Goal: Complete application form

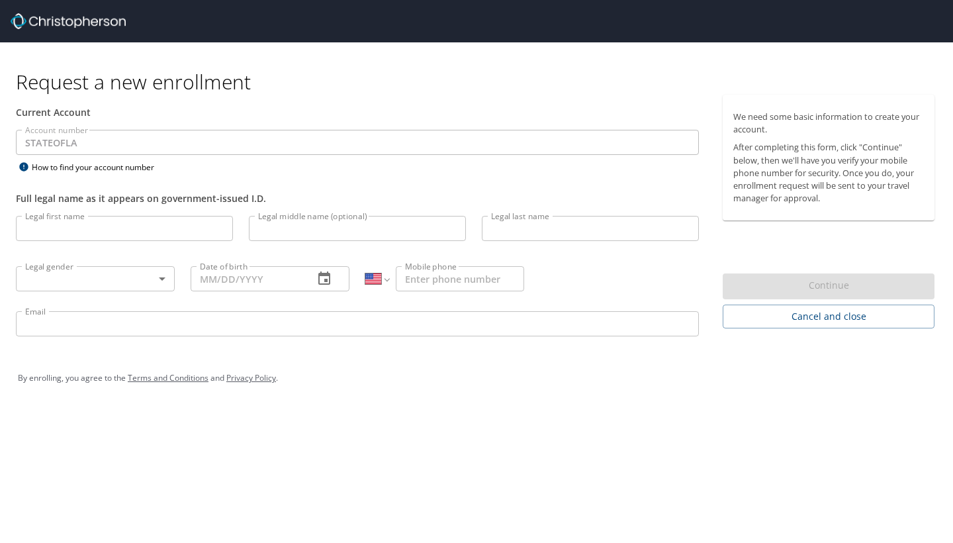
select select "US"
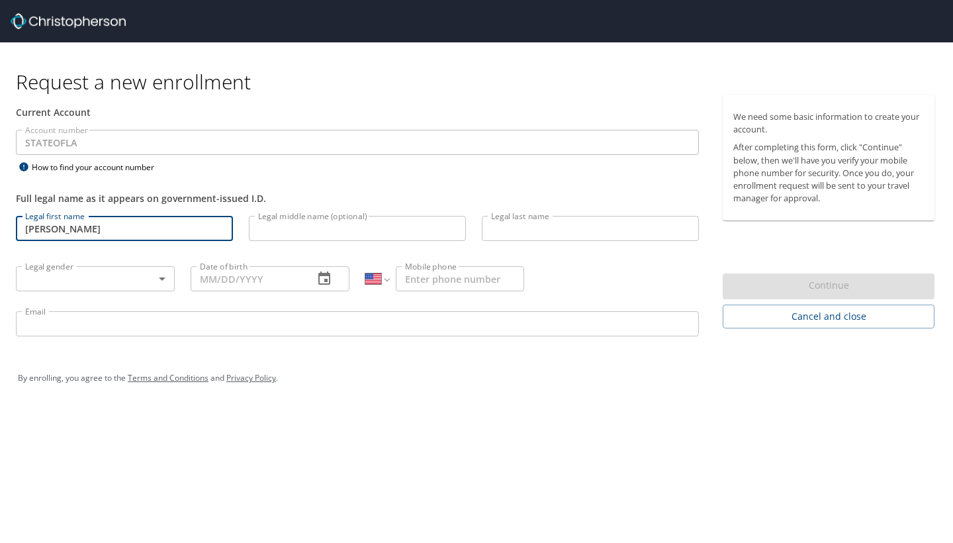
type input "[PERSON_NAME]"
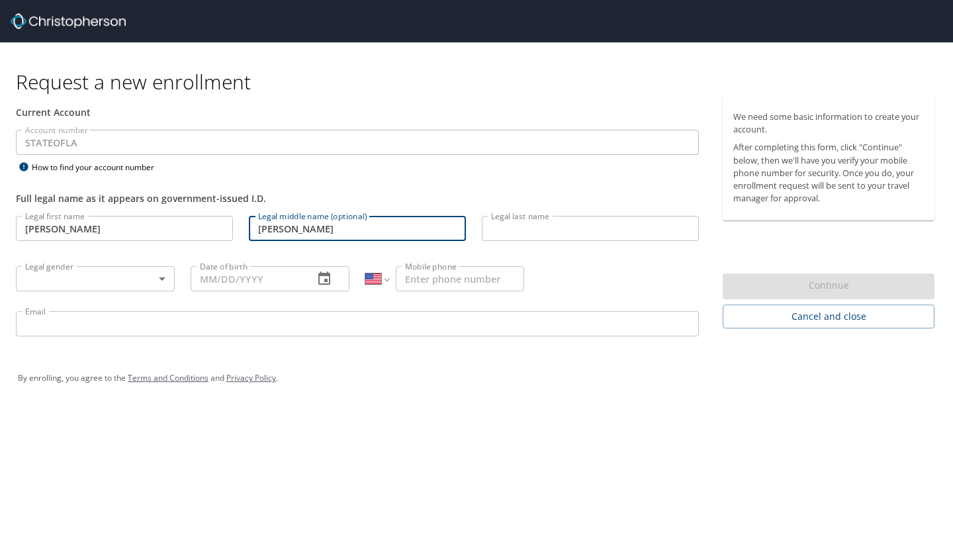
type input "[PERSON_NAME]"
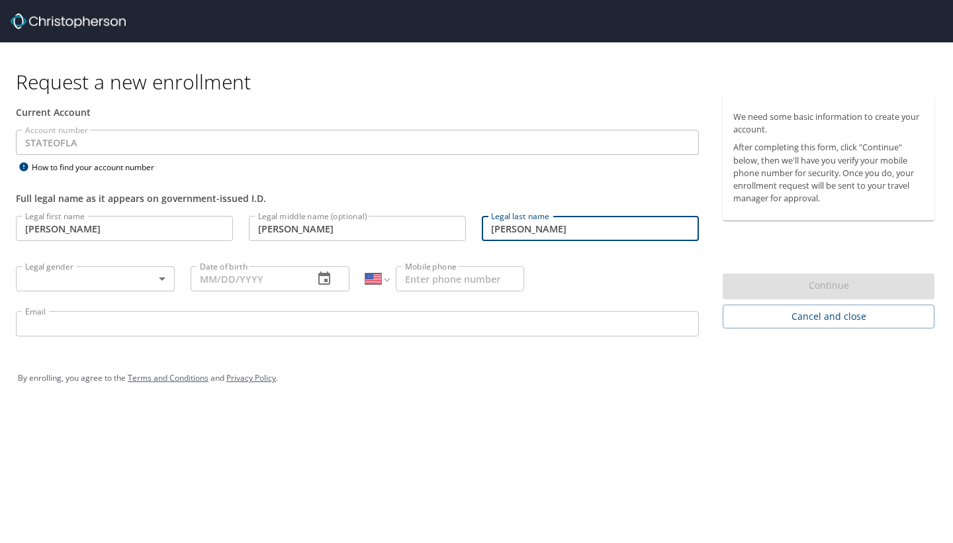
type input "[PERSON_NAME]"
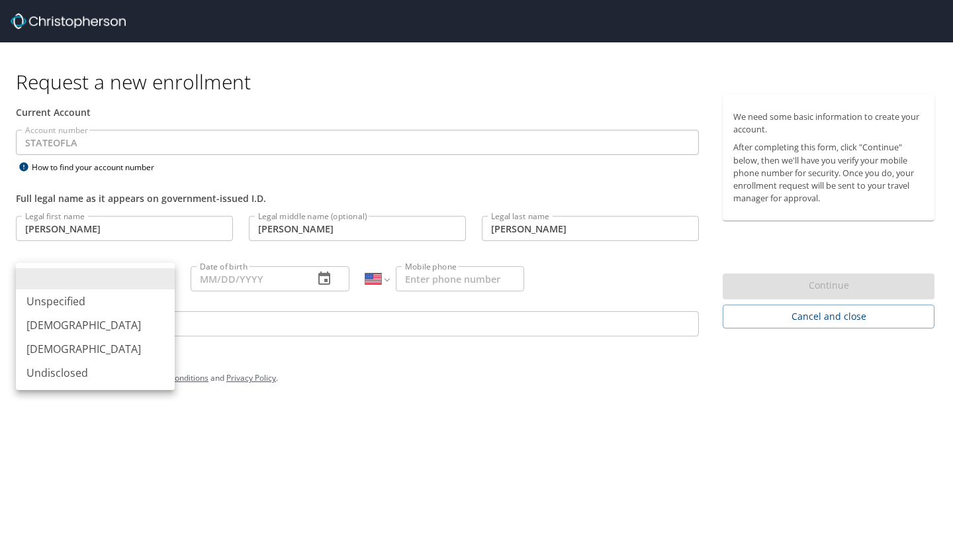
click at [95, 287] on body "Request a new enrollment Current Account Account number STATEOFLA Account numbe…" at bounding box center [476, 271] width 953 height 543
click at [70, 342] on li "[DEMOGRAPHIC_DATA]" at bounding box center [95, 349] width 159 height 24
type input "[DEMOGRAPHIC_DATA]"
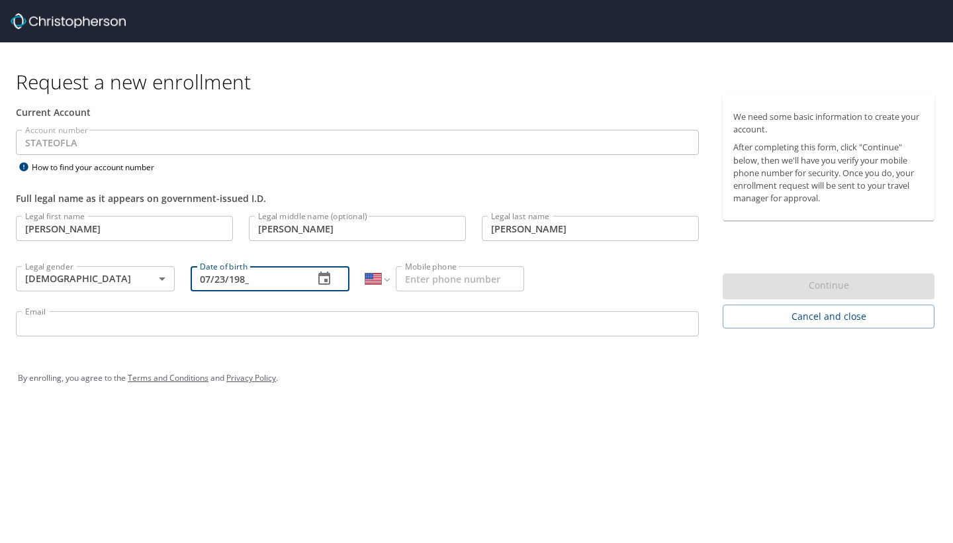
type input "[DATE]"
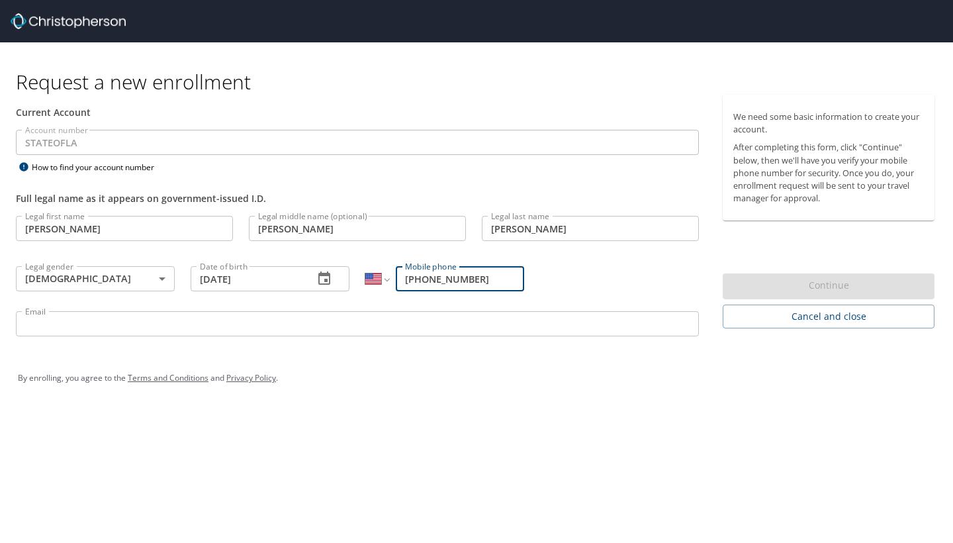
type input "[PHONE_NUMBER]"
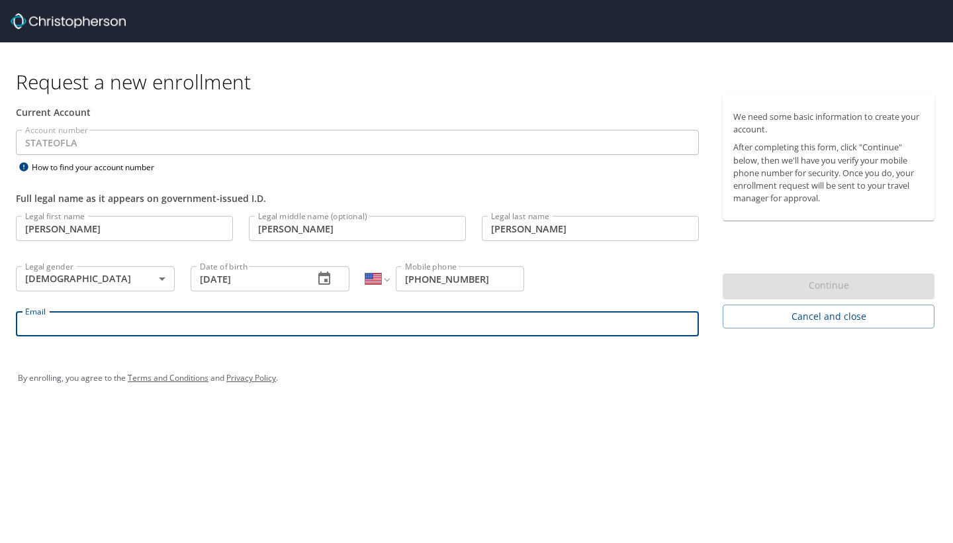
type input "e"
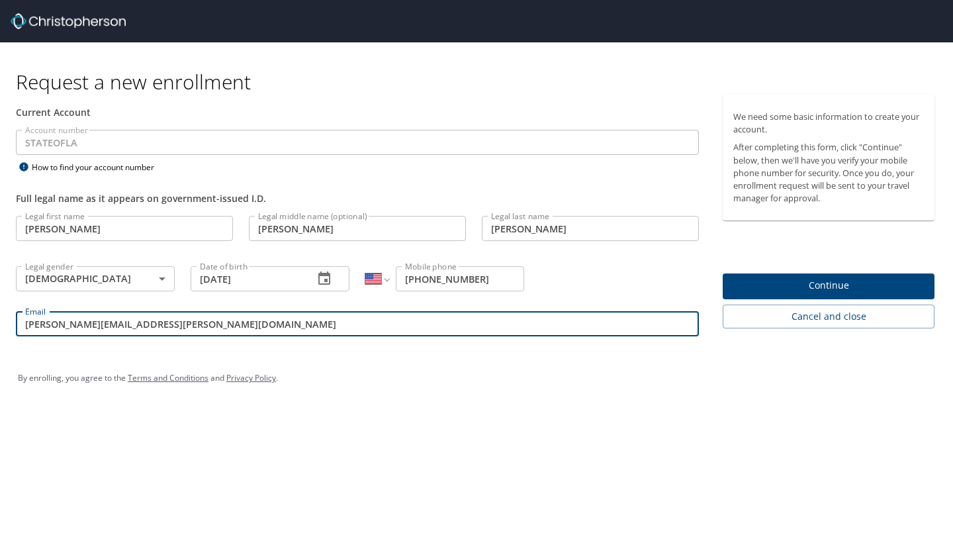
type input "[PERSON_NAME][EMAIL_ADDRESS][PERSON_NAME][DOMAIN_NAME]"
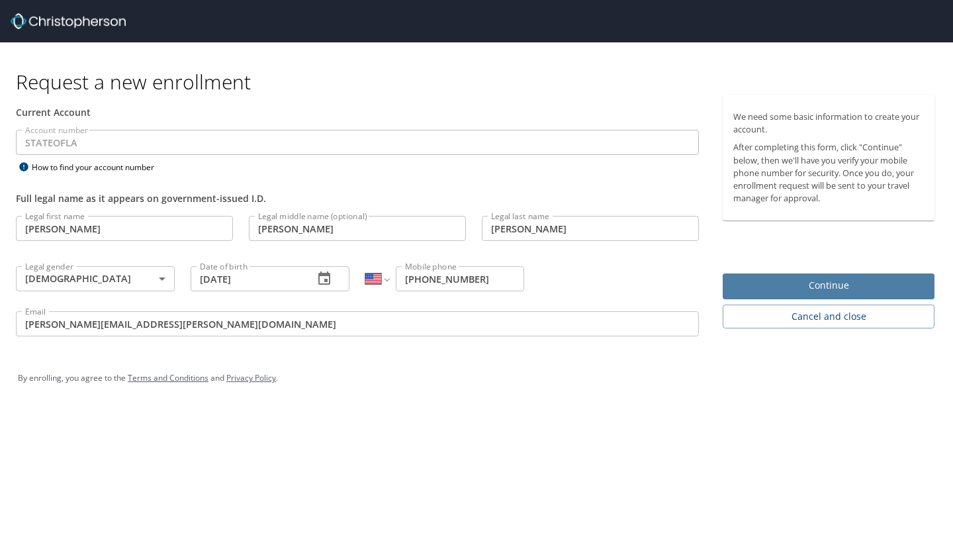
click at [805, 289] on span "Continue" at bounding box center [829, 285] width 191 height 17
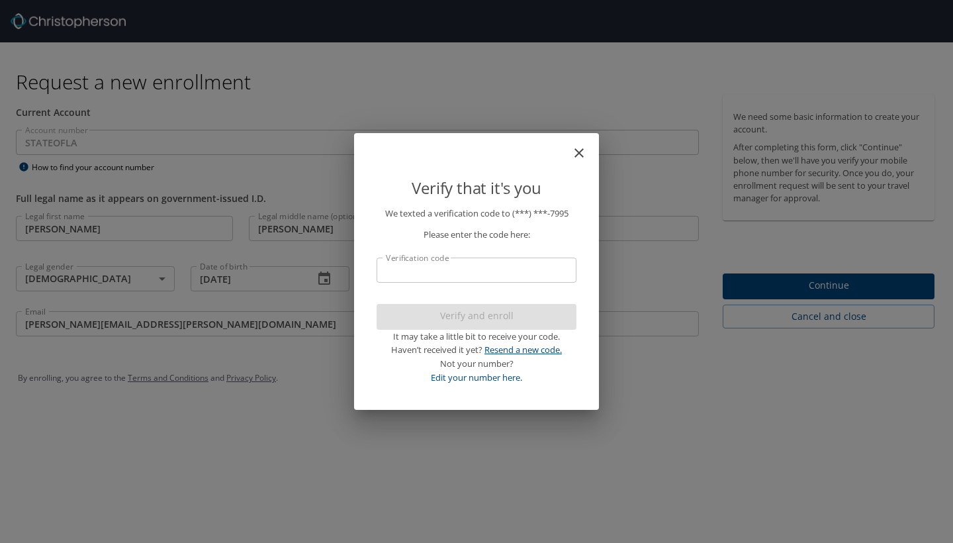
click at [516, 348] on link "Resend a new code." at bounding box center [523, 350] width 77 height 12
click at [498, 375] on link "Edit your number here." at bounding box center [476, 377] width 91 height 12
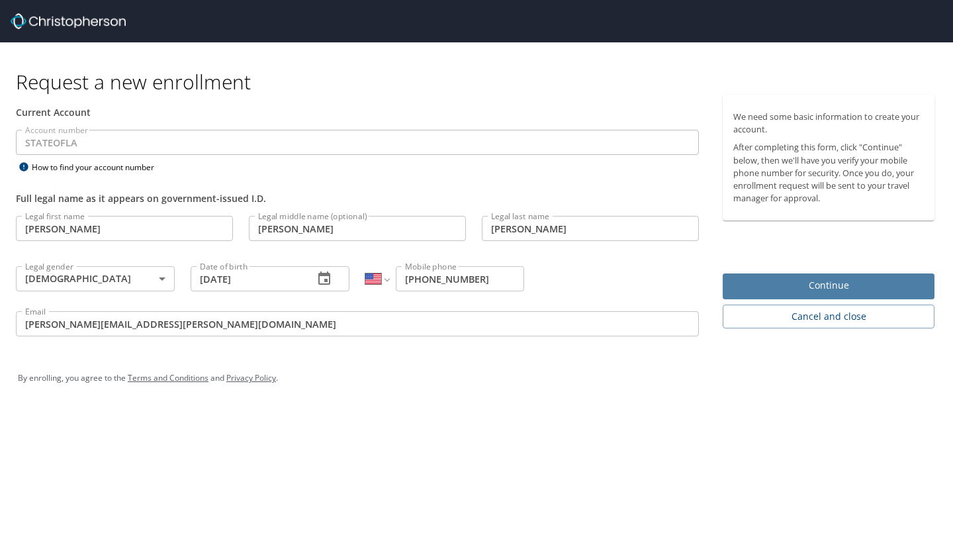
click at [747, 281] on span "Continue" at bounding box center [829, 285] width 191 height 17
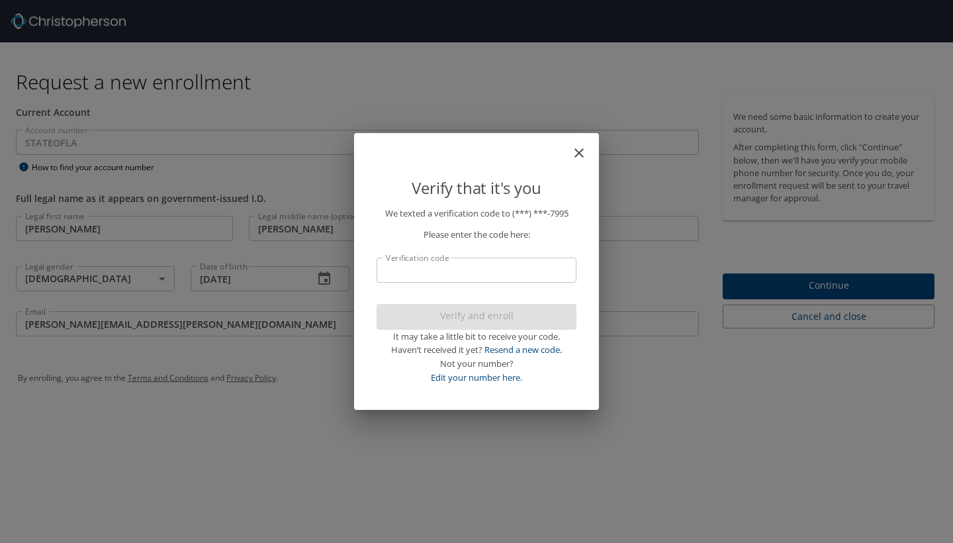
click at [329, 438] on div "Verify that it's you We texted a verification code to (***) ***- 7995 Please en…" at bounding box center [476, 271] width 953 height 543
click at [584, 159] on icon "close" at bounding box center [579, 153] width 16 height 16
